Goal: Task Accomplishment & Management: Complete application form

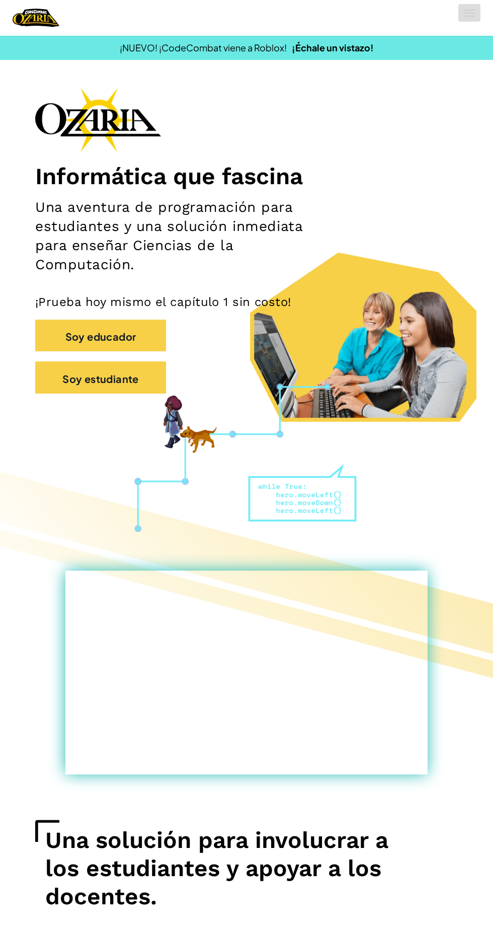
click at [469, 16] on span at bounding box center [469, 16] width 11 height 1
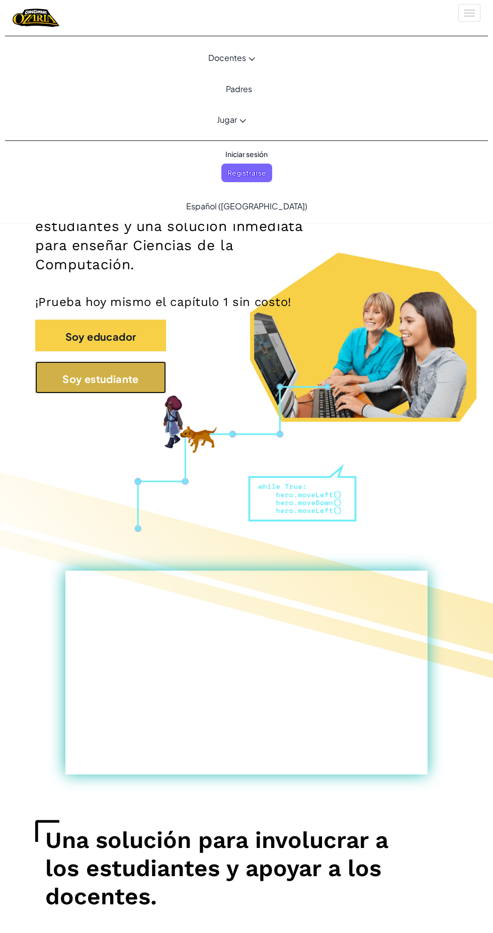
click at [135, 380] on font "Soy estudiante" at bounding box center [100, 378] width 77 height 13
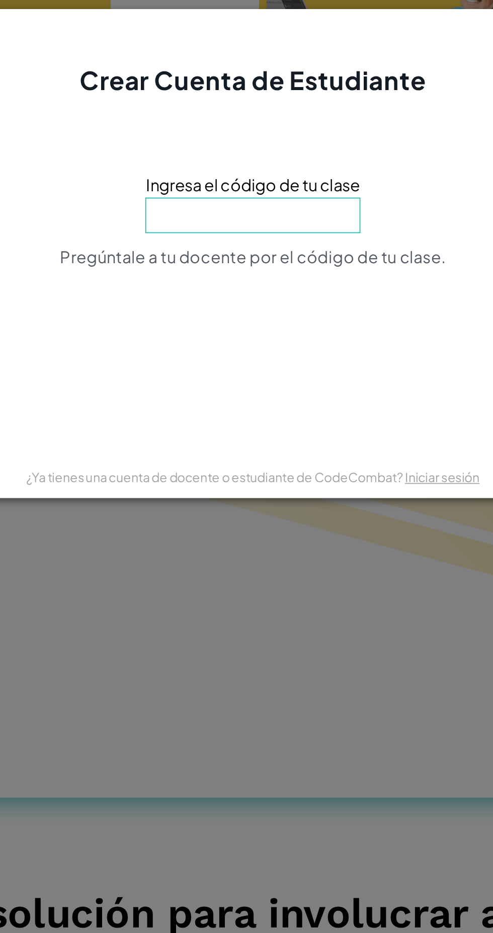
type input "TurnPageBell"
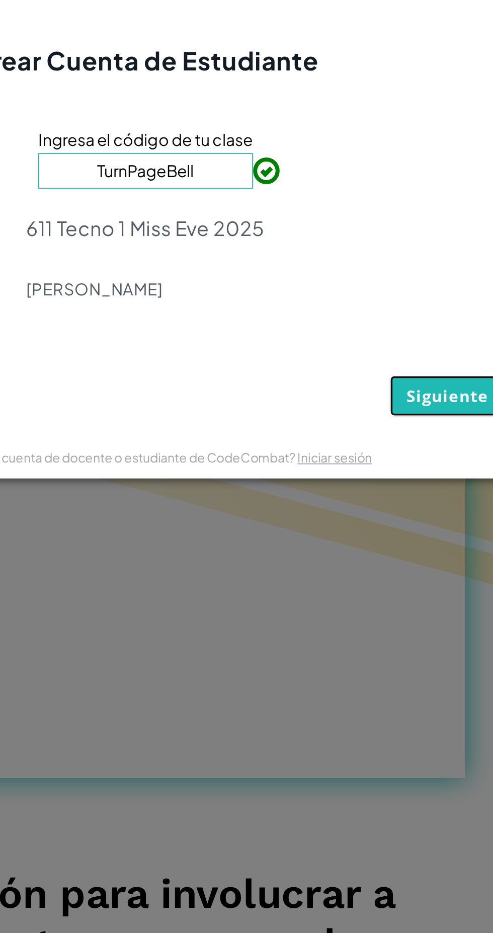
click at [411, 561] on span "Siguiente" at bounding box center [418, 558] width 46 height 12
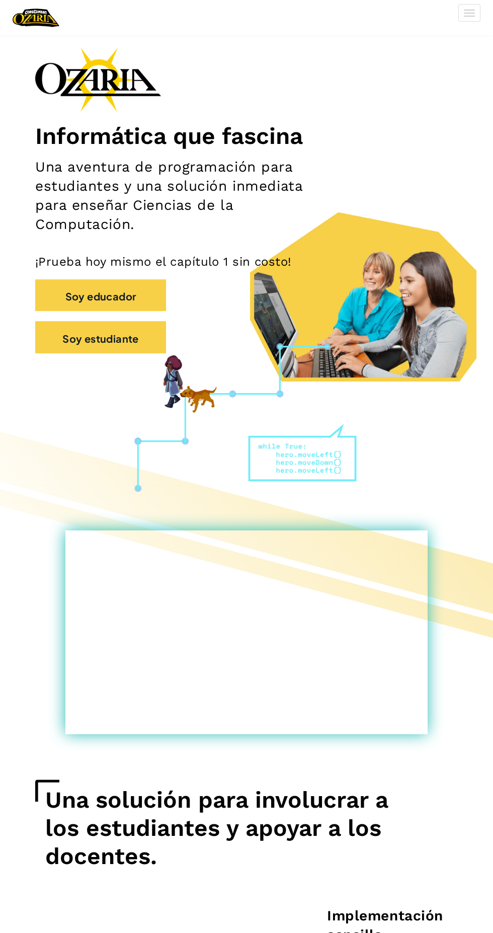
scroll to position [43, 0]
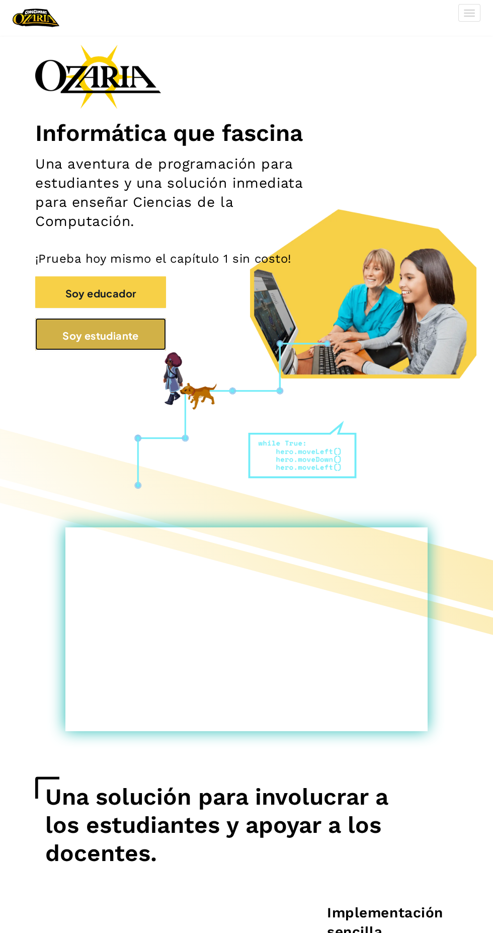
click at [108, 332] on font "Soy estudiante" at bounding box center [100, 335] width 77 height 13
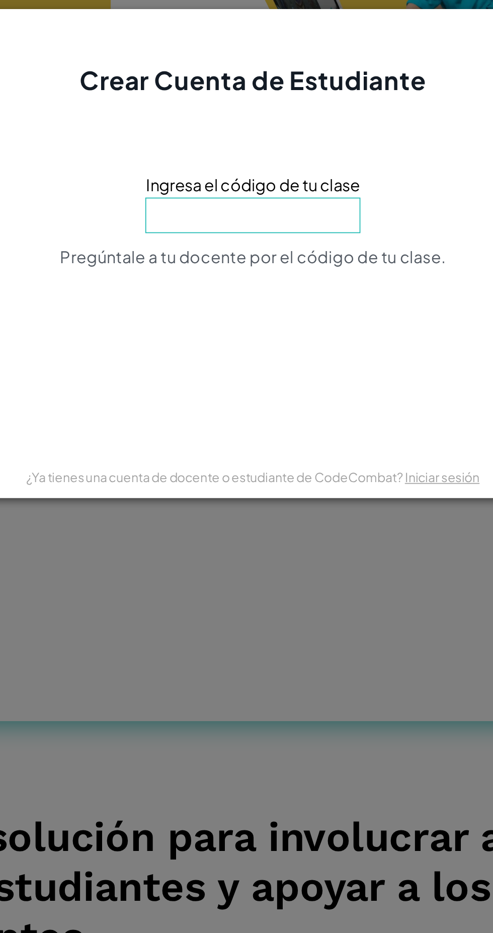
click at [118, 555] on div "Siguiente Atrás" at bounding box center [247, 541] width 408 height 57
click at [280, 448] on input at bounding box center [247, 445] width 122 height 20
type input "TurnPageBell"
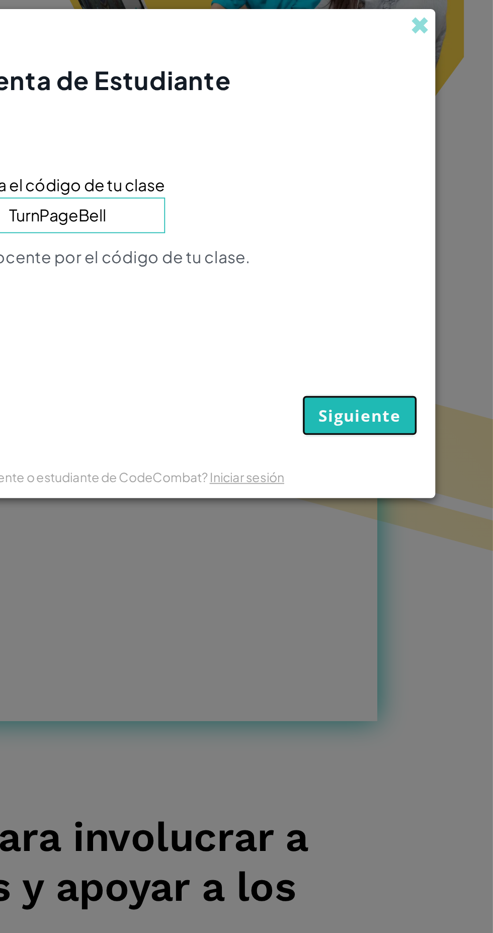
click at [431, 549] on button "Siguiente" at bounding box center [417, 558] width 65 height 23
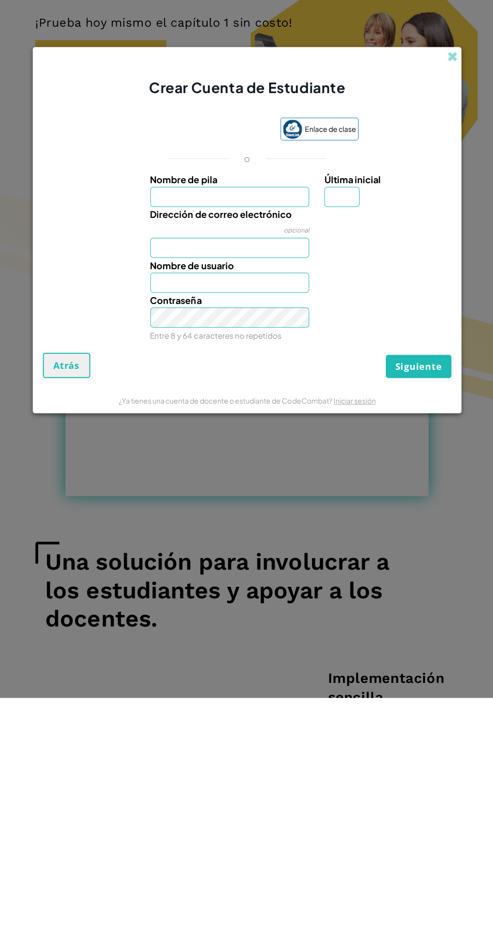
scroll to position [43, 0]
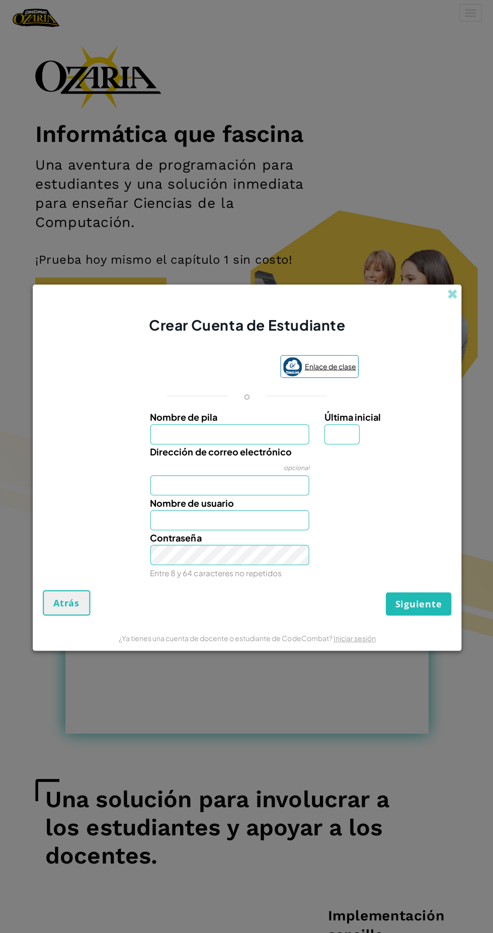
click at [337, 362] on font "Enlace de clase" at bounding box center [329, 365] width 51 height 9
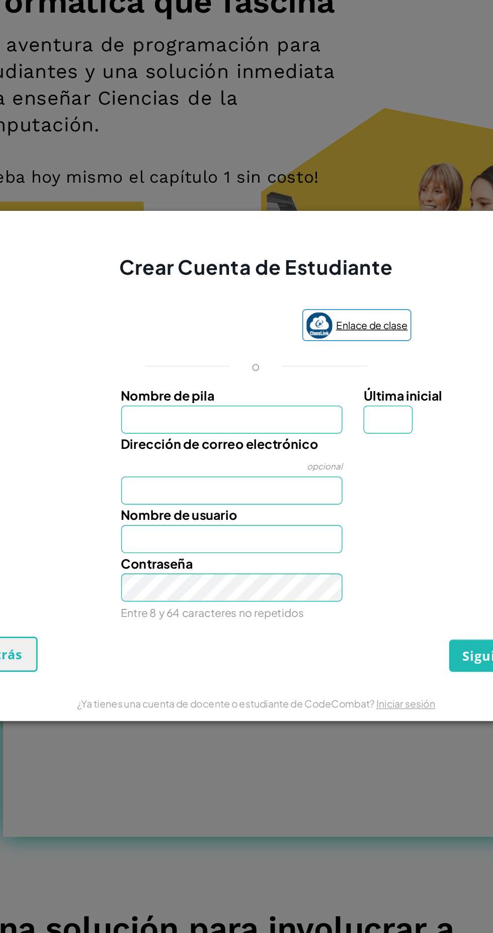
scroll to position [42, 0]
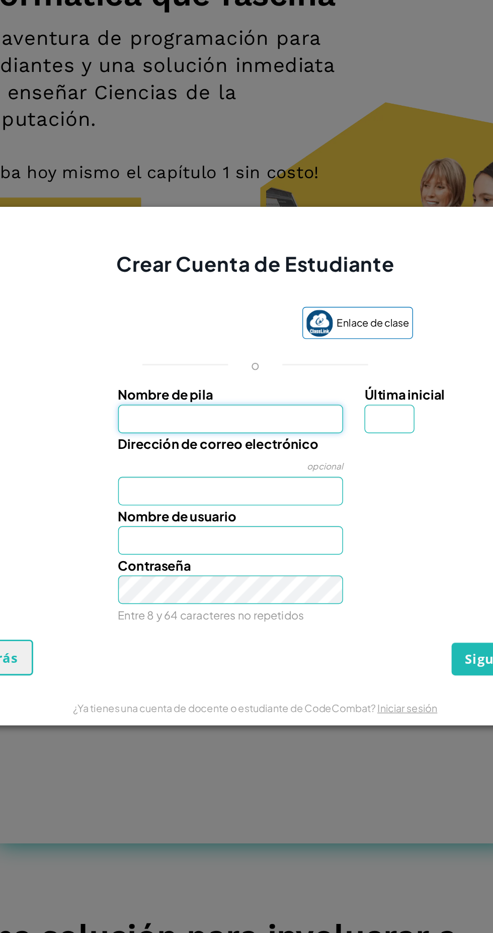
click at [283, 435] on input "Nombre de pila" at bounding box center [229, 433] width 159 height 20
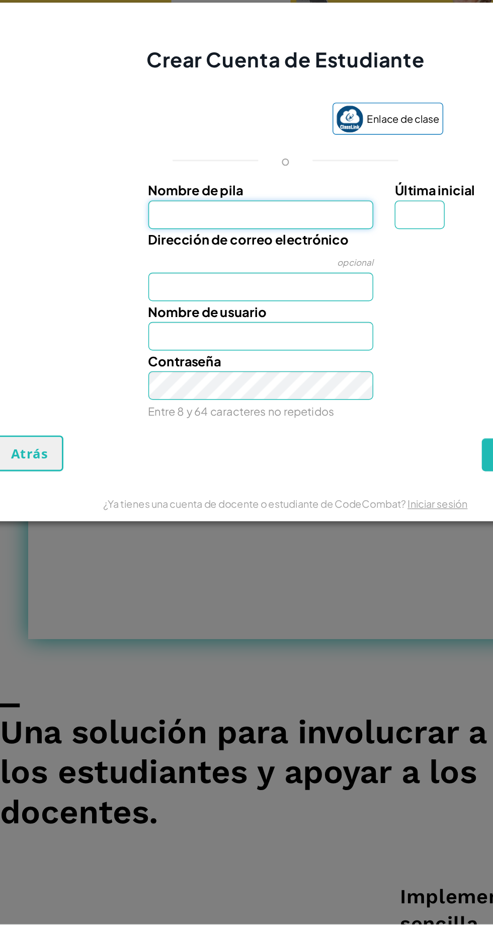
type input "Kevin"
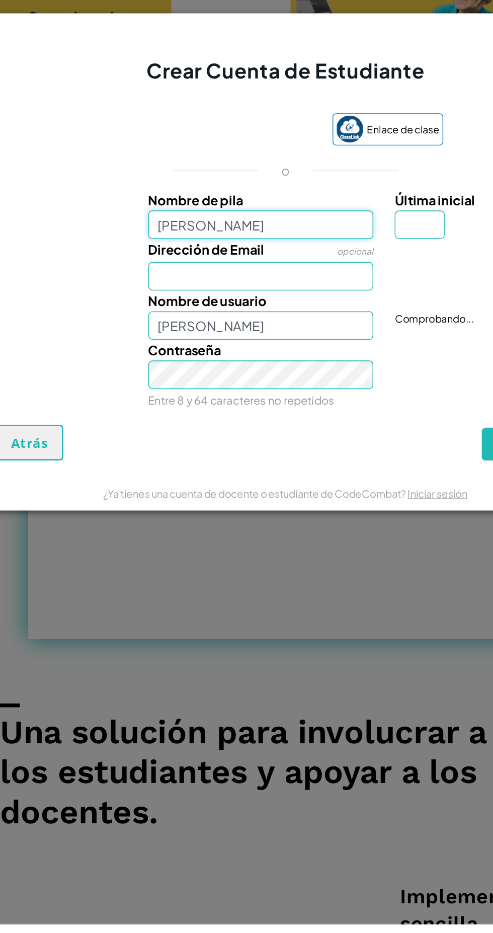
scroll to position [43, 0]
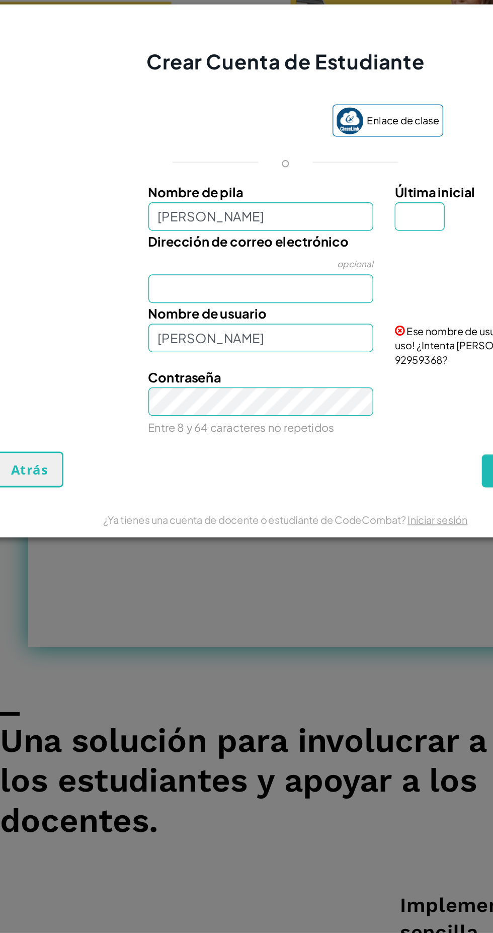
click at [344, 444] on div at bounding box center [385, 445] width 139 height 15
click at [348, 415] on font "Última inicial" at bounding box center [352, 411] width 56 height 12
click at [348, 418] on input "Última inicial" at bounding box center [341, 428] width 35 height 20
click at [271, 431] on input "Kevin" at bounding box center [229, 428] width 159 height 20
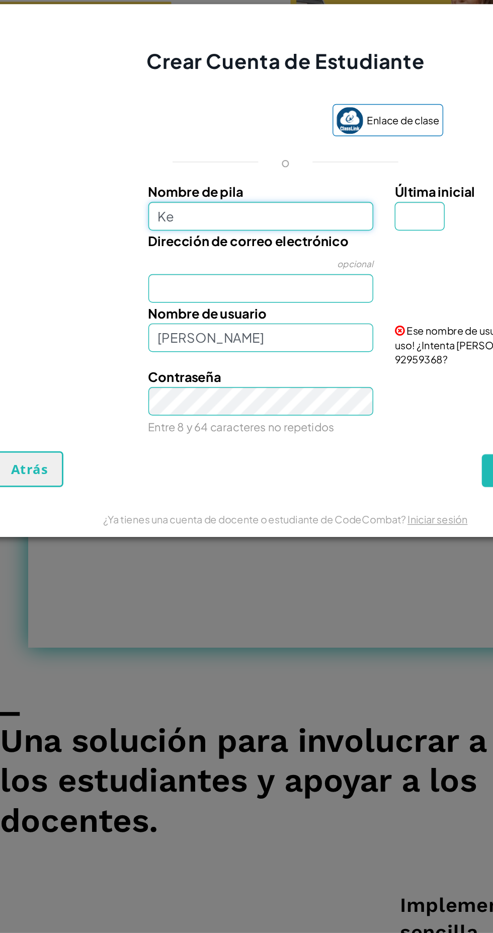
type input "K"
type input "Rodrigo"
click at [350, 433] on input "Última inicial" at bounding box center [341, 428] width 35 height 20
type input "Rodrigo"
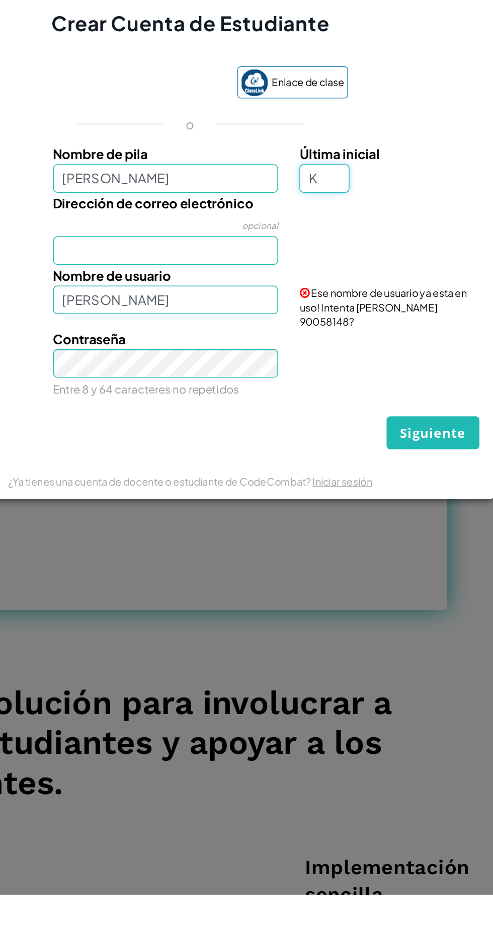
type input "K"
click at [186, 480] on input "Dirección de correo electrónico" at bounding box center [229, 479] width 159 height 20
type input "Rodrigo K"
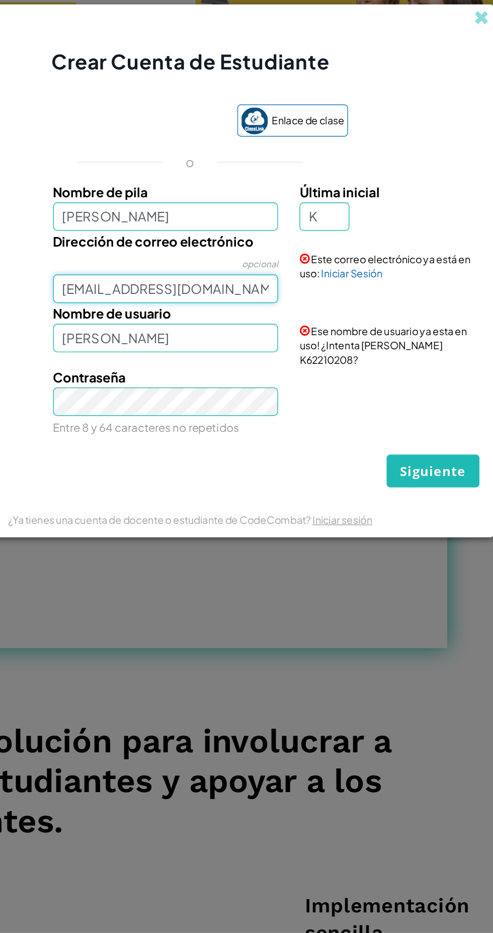
click at [290, 483] on input "AL07141564@tecmilenio.mx" at bounding box center [229, 479] width 159 height 20
type input "AL07141564@tec"
type input "kevin2010rodrigo2022@gmail.com"
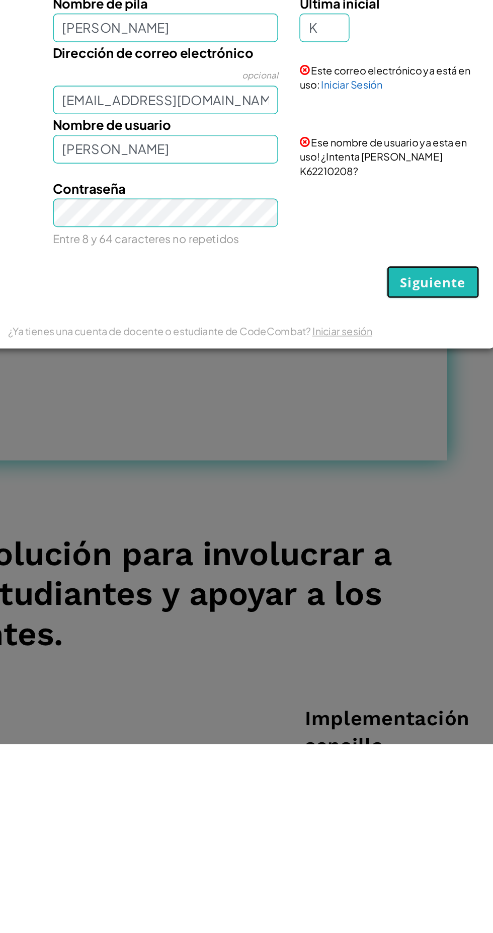
click at [425, 609] on button "Siguiente" at bounding box center [417, 607] width 65 height 23
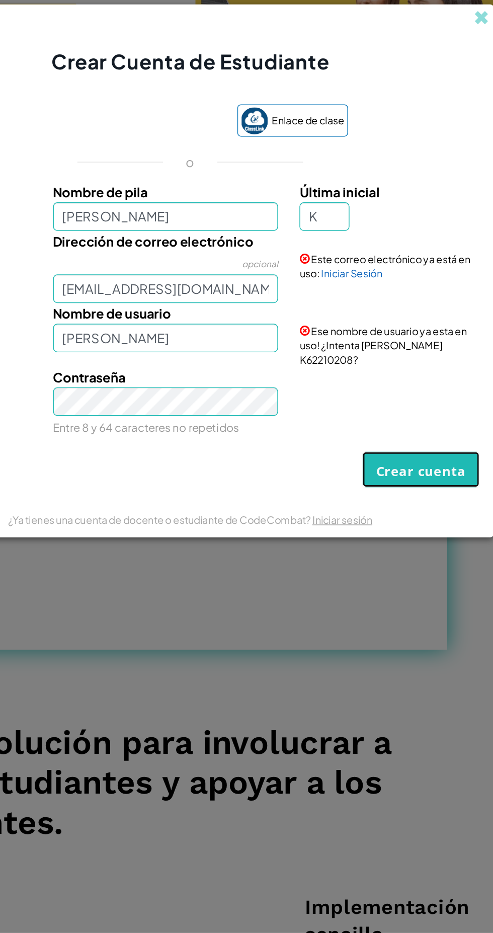
click at [415, 601] on font "Crear cuenta" at bounding box center [409, 607] width 63 height 12
click at [214, 417] on font "Nombre de pila" at bounding box center [183, 411] width 67 height 12
click at [214, 418] on input "Rodrigo" at bounding box center [229, 428] width 159 height 20
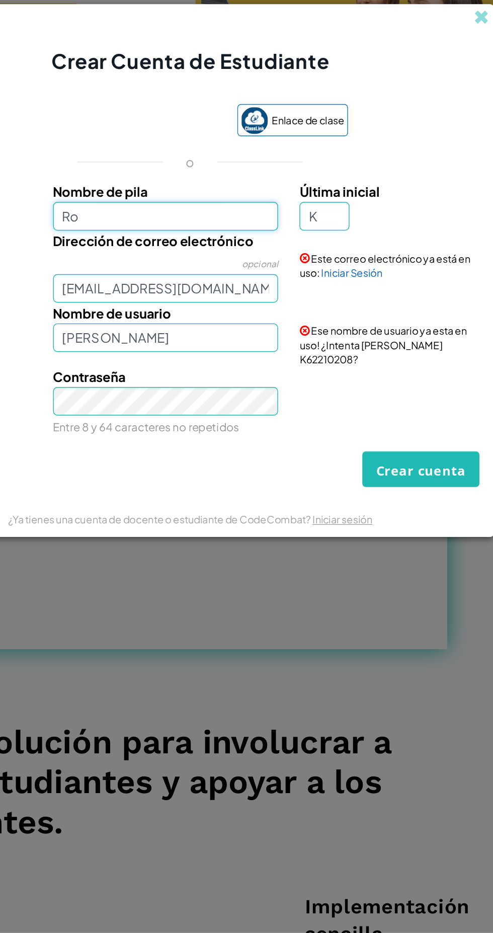
type input "R"
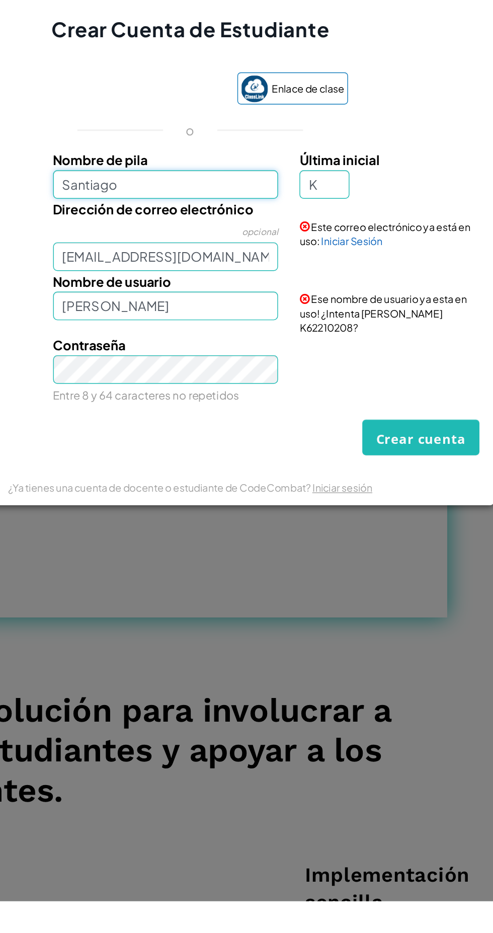
type input "Santiago"
type input "SantiagoK"
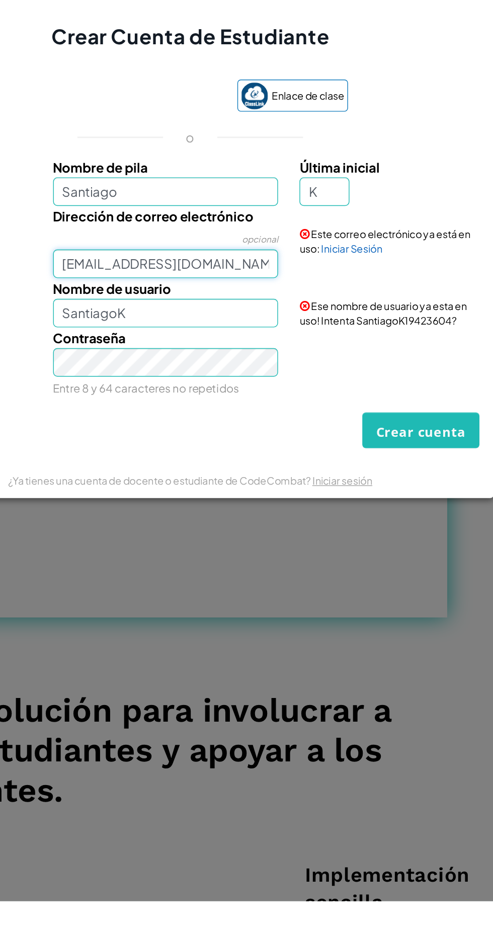
scroll to position [0, 7]
click at [285, 436] on input "Santiago" at bounding box center [229, 433] width 159 height 20
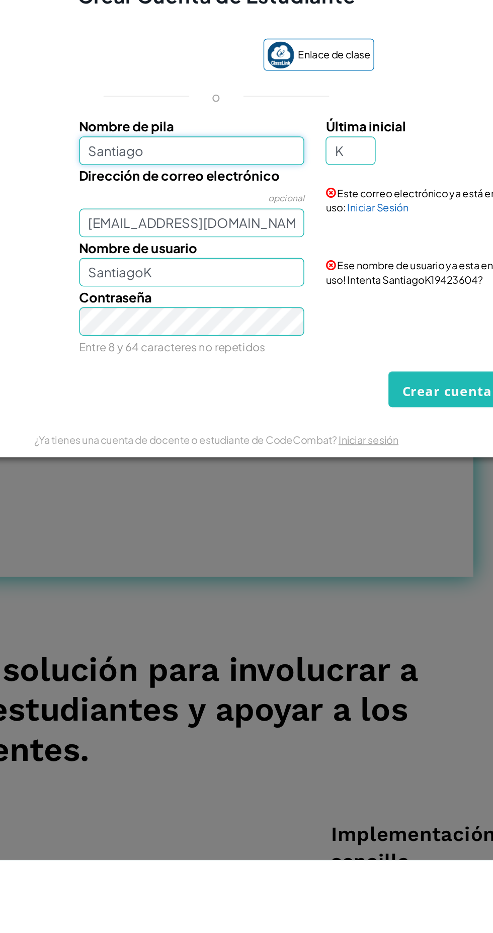
scroll to position [41, 0]
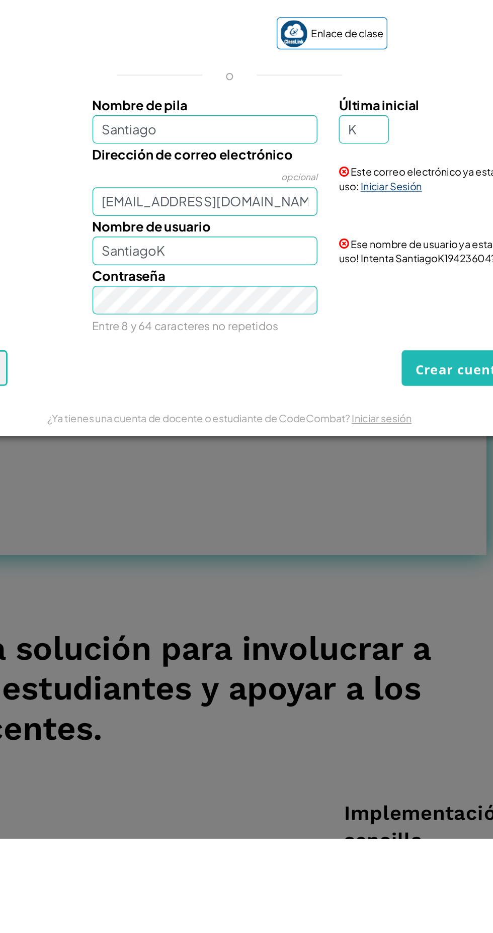
click at [364, 475] on font "Iniciar Sesión" at bounding box center [360, 473] width 43 height 9
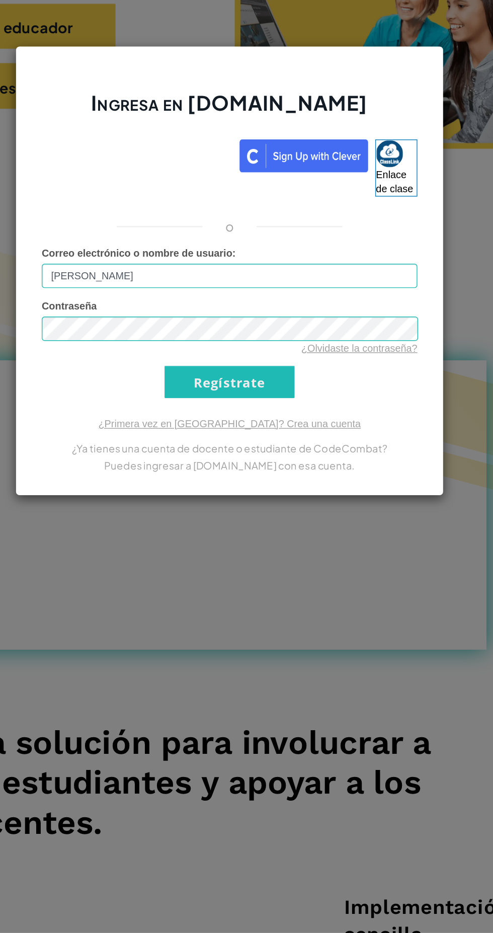
click at [201, 534] on input "Regístrate" at bounding box center [247, 545] width 92 height 23
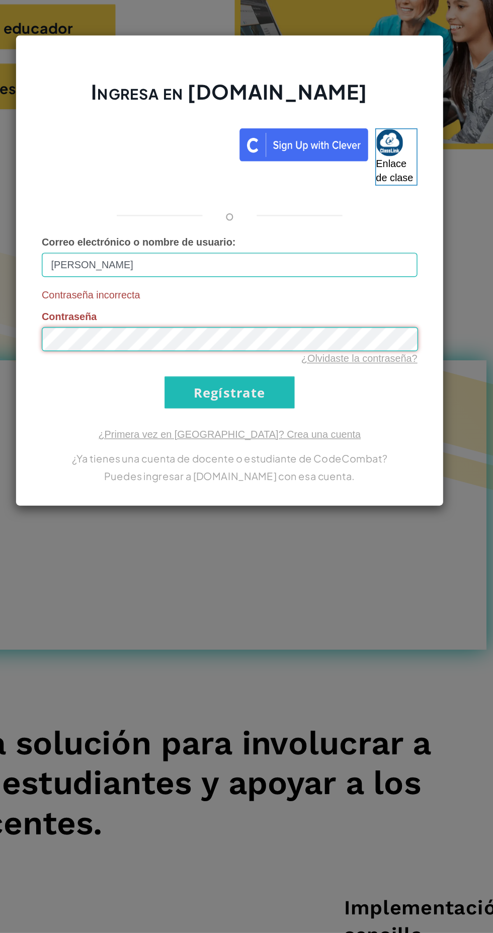
scroll to position [41, 0]
click at [282, 563] on input "Regístrate" at bounding box center [247, 552] width 92 height 23
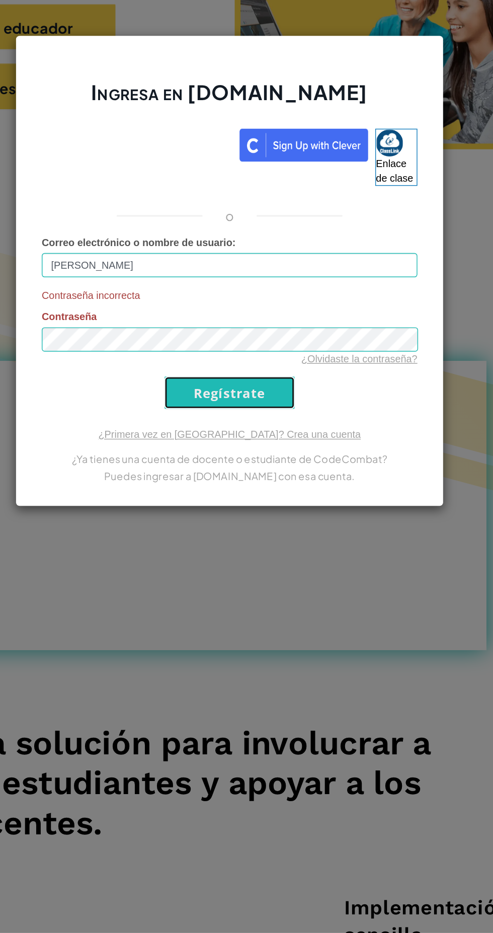
click at [270, 551] on input "Regístrate" at bounding box center [247, 552] width 92 height 23
click at [349, 465] on input "Kevin R" at bounding box center [246, 462] width 265 height 17
type input "K"
click at [278, 555] on input "Regístrate" at bounding box center [247, 552] width 92 height 23
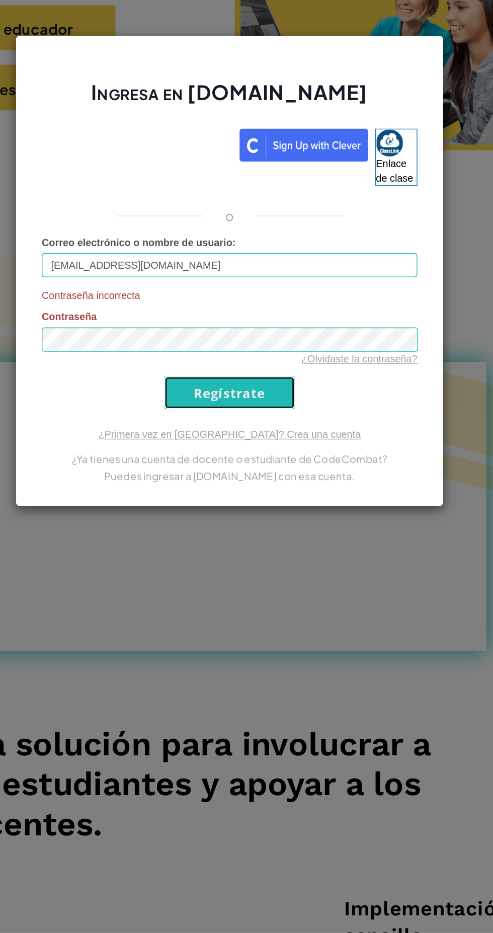
click at [273, 557] on input "Regístrate" at bounding box center [247, 552] width 92 height 23
click at [267, 541] on input "Regístrate" at bounding box center [247, 552] width 92 height 23
click at [276, 554] on input "Regístrate" at bounding box center [247, 552] width 92 height 23
click at [284, 556] on input "Regístrate" at bounding box center [247, 552] width 92 height 23
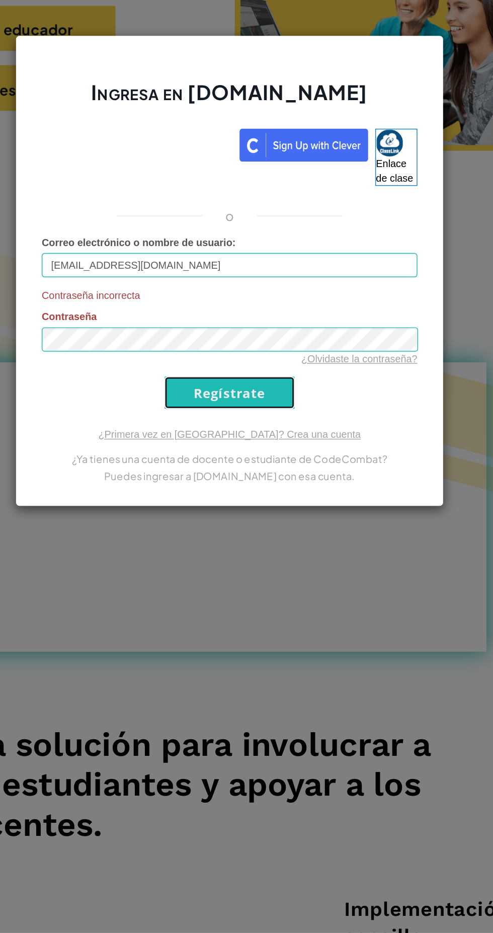
click at [279, 557] on input "Regístrate" at bounding box center [247, 552] width 92 height 23
click at [267, 561] on input "Regístrate" at bounding box center [247, 552] width 92 height 23
click at [265, 558] on input "Regístrate" at bounding box center [247, 552] width 92 height 23
click at [328, 471] on input "AL07141564@tecmilenio.mx" at bounding box center [246, 462] width 265 height 17
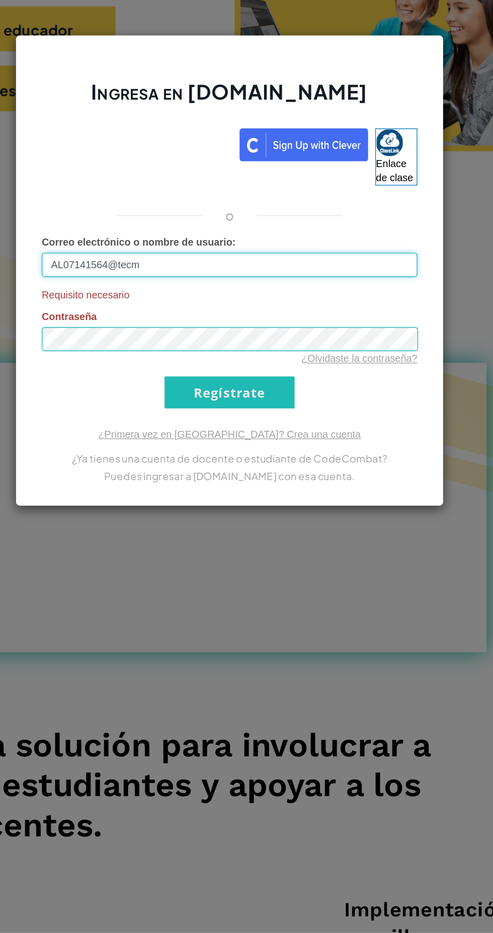
type input "AL07141564@tec"
type input "Kevin2010rodrigo2022@gmail.com"
click at [283, 562] on input "Regístrate" at bounding box center [247, 552] width 92 height 23
click at [272, 552] on input "Regístrate" at bounding box center [247, 552] width 92 height 23
click at [275, 571] on div "Ingresa en Ozaria.com Enlace de clase o Correo electrónico o nombre de usuario …" at bounding box center [247, 466] width 302 height 332
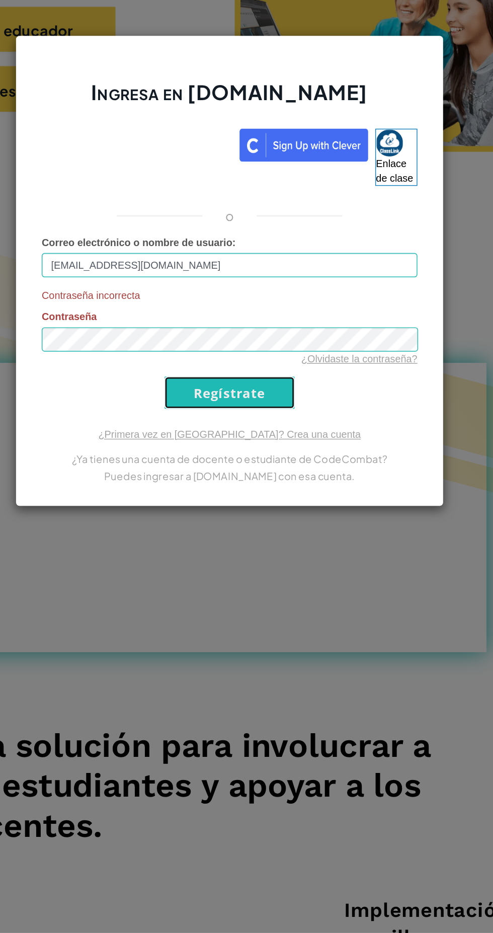
click at [271, 550] on input "Regístrate" at bounding box center [247, 552] width 92 height 23
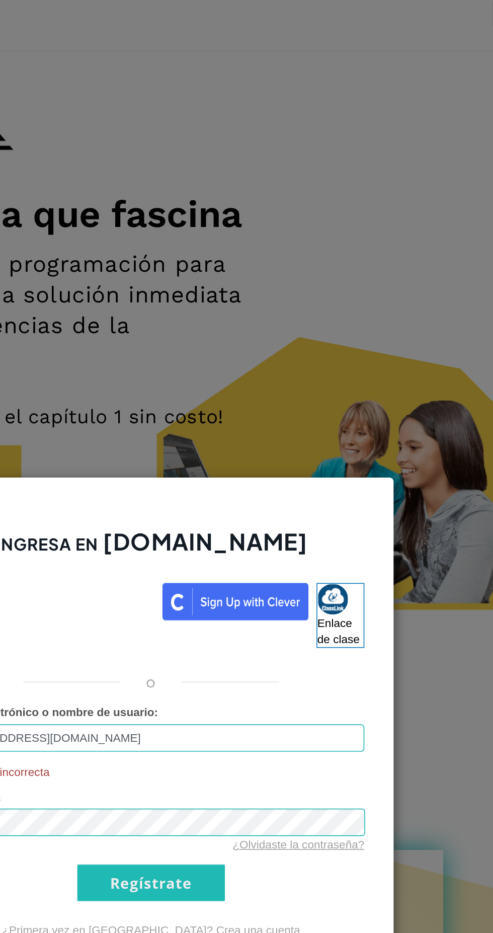
scroll to position [39, 0]
